Goal: Task Accomplishment & Management: Use online tool/utility

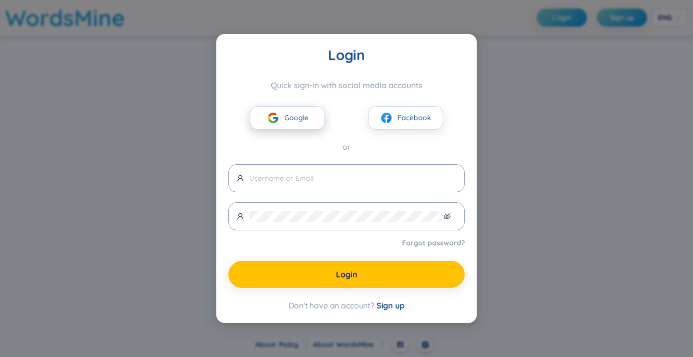
click at [266, 113] on button "Google" at bounding box center [287, 118] width 75 height 24
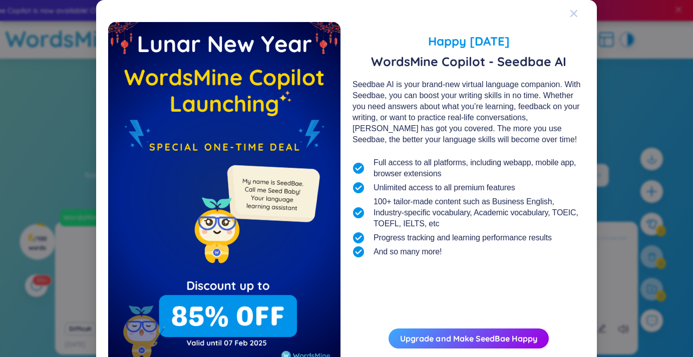
click at [580, 17] on span "Close" at bounding box center [583, 13] width 27 height 27
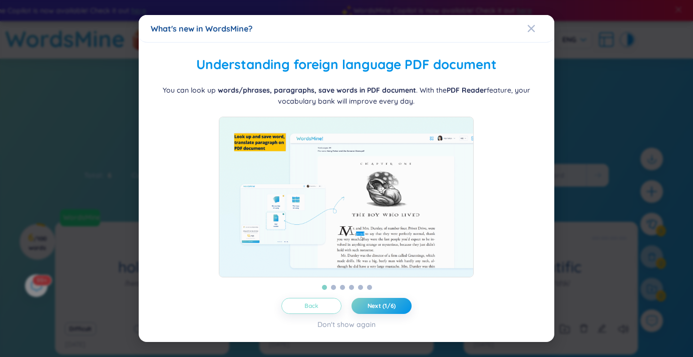
click at [322, 312] on button "Back" at bounding box center [311, 306] width 60 height 16
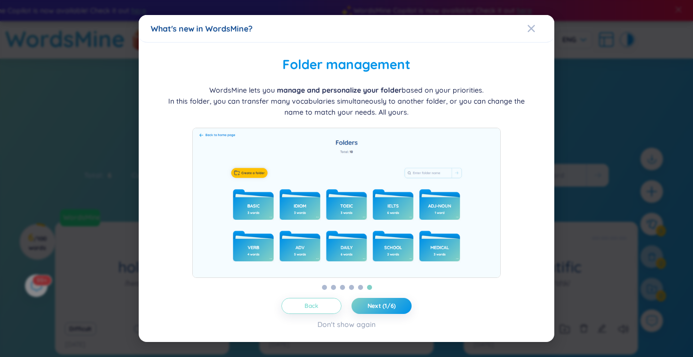
click at [322, 312] on button "Back" at bounding box center [311, 306] width 60 height 16
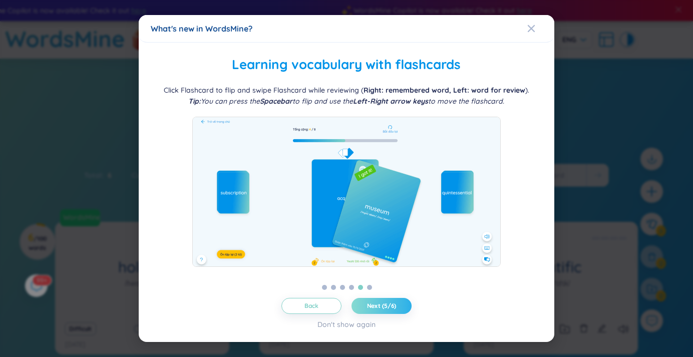
click at [365, 304] on button "Next (5/6)" at bounding box center [381, 306] width 60 height 16
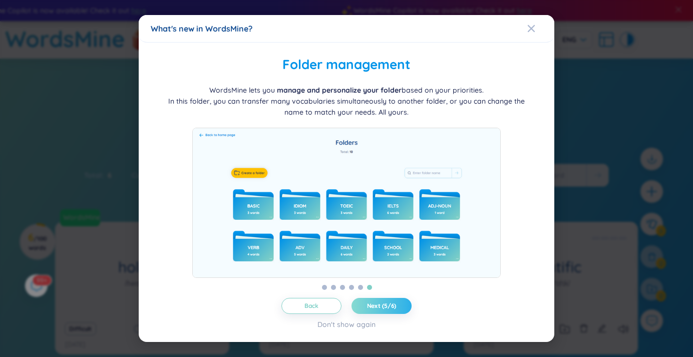
click at [365, 304] on button "Next (5/6)" at bounding box center [381, 306] width 60 height 16
click at [367, 304] on span "Next (5/6)" at bounding box center [382, 306] width 30 height 8
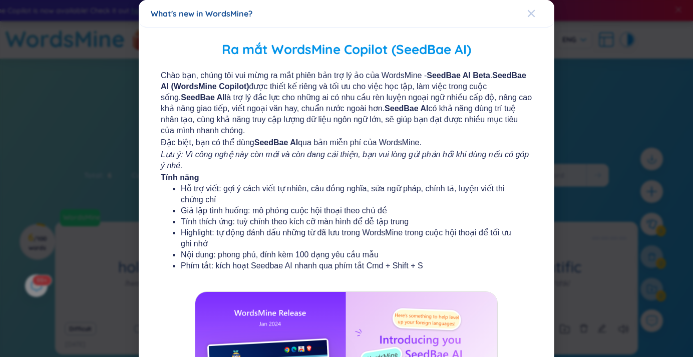
click at [530, 14] on icon "Close" at bounding box center [531, 14] width 8 height 8
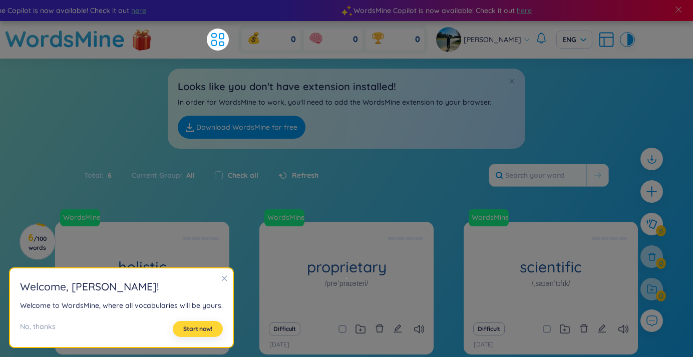
click at [180, 324] on button "Start now!" at bounding box center [198, 329] width 50 height 16
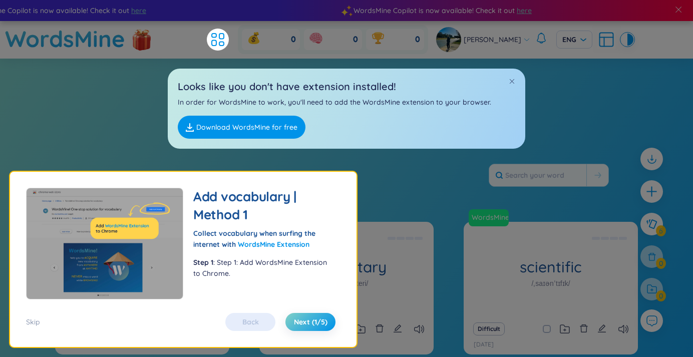
click at [257, 127] on link "Download WordsMine for free" at bounding box center [242, 127] width 128 height 23
